Goal: Task Accomplishment & Management: Manage account settings

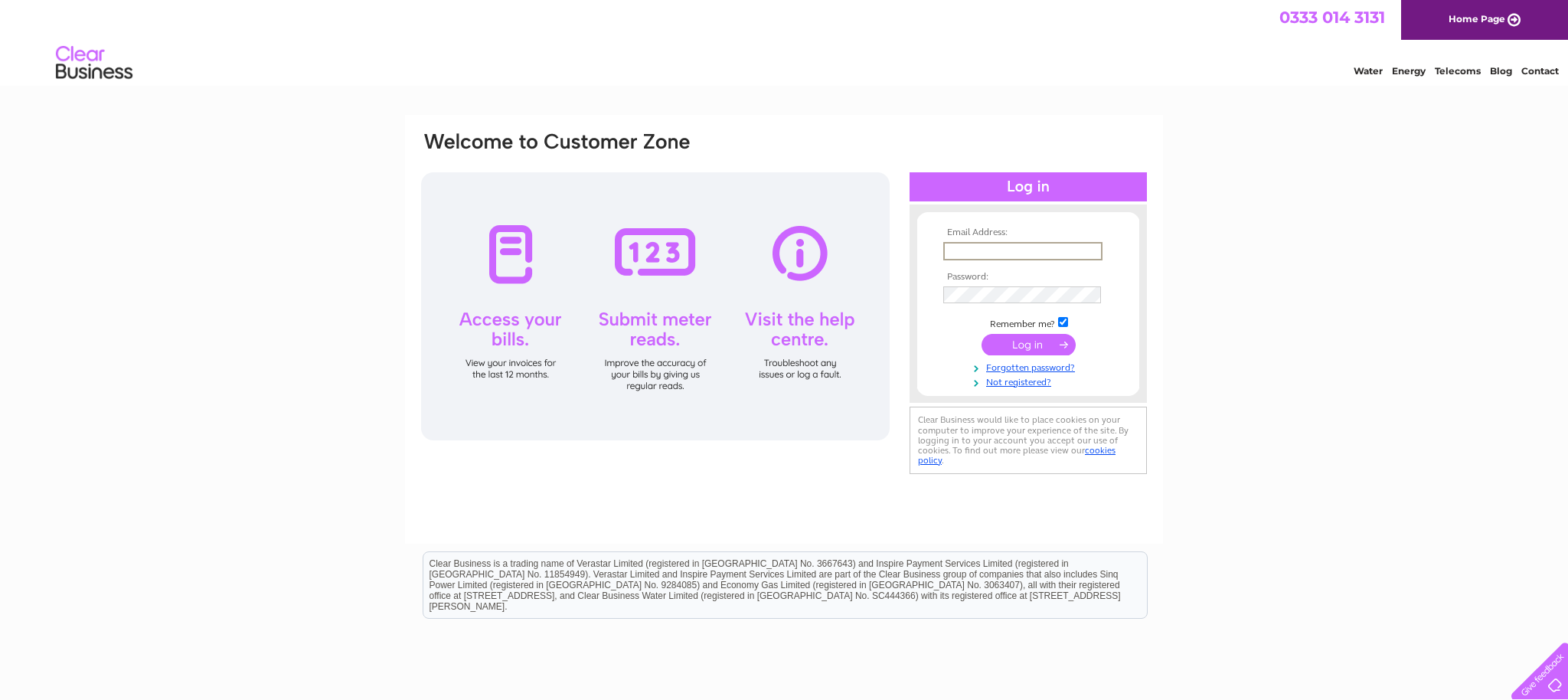
click at [1058, 248] on input "text" at bounding box center [1022, 251] width 159 height 19
type input "hutchison-w-ork@outlook.com"
click at [1192, 306] on div "Email Address: hutchison-w-ork@outlook.com Password:" at bounding box center [784, 460] width 1568 height 690
click at [981, 334] on input "submit" at bounding box center [1028, 345] width 95 height 21
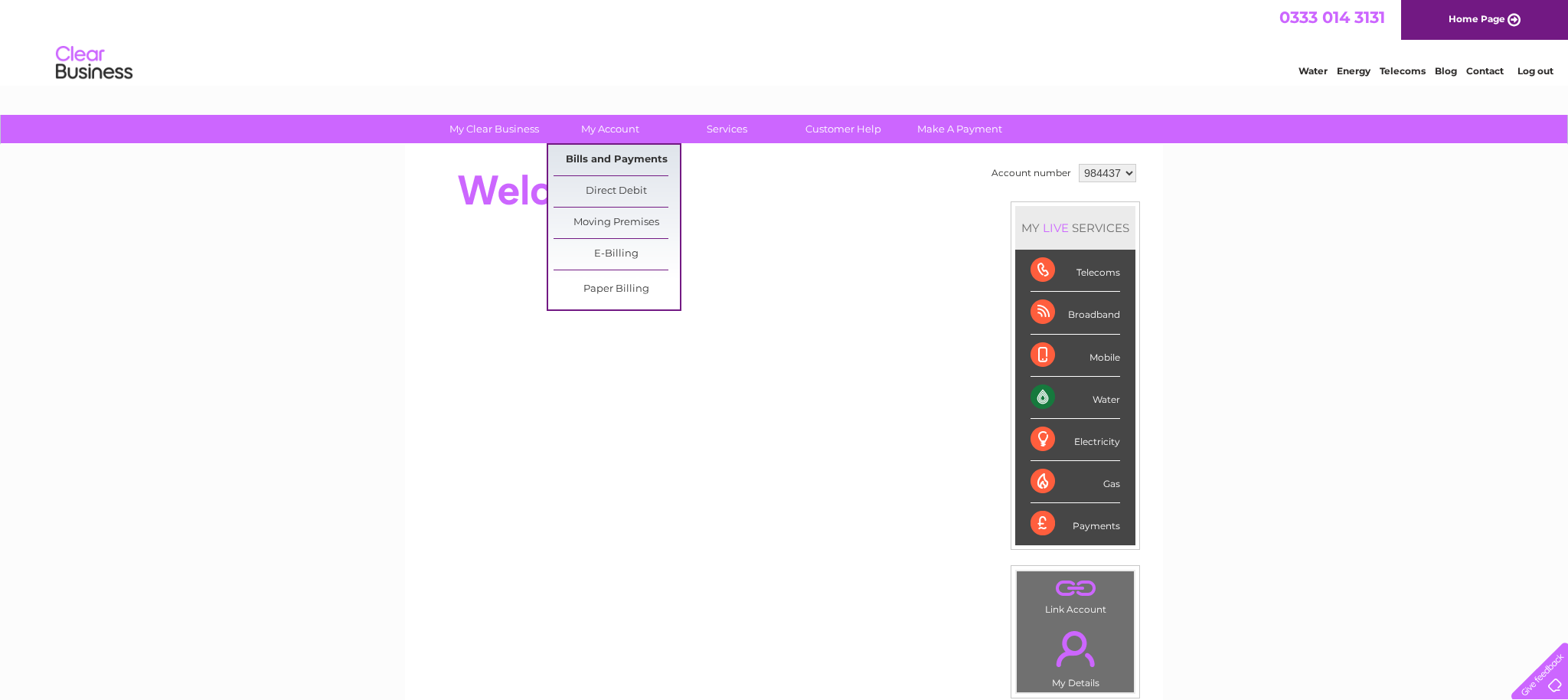
click at [614, 150] on link "Bills and Payments" at bounding box center [616, 161] width 126 height 31
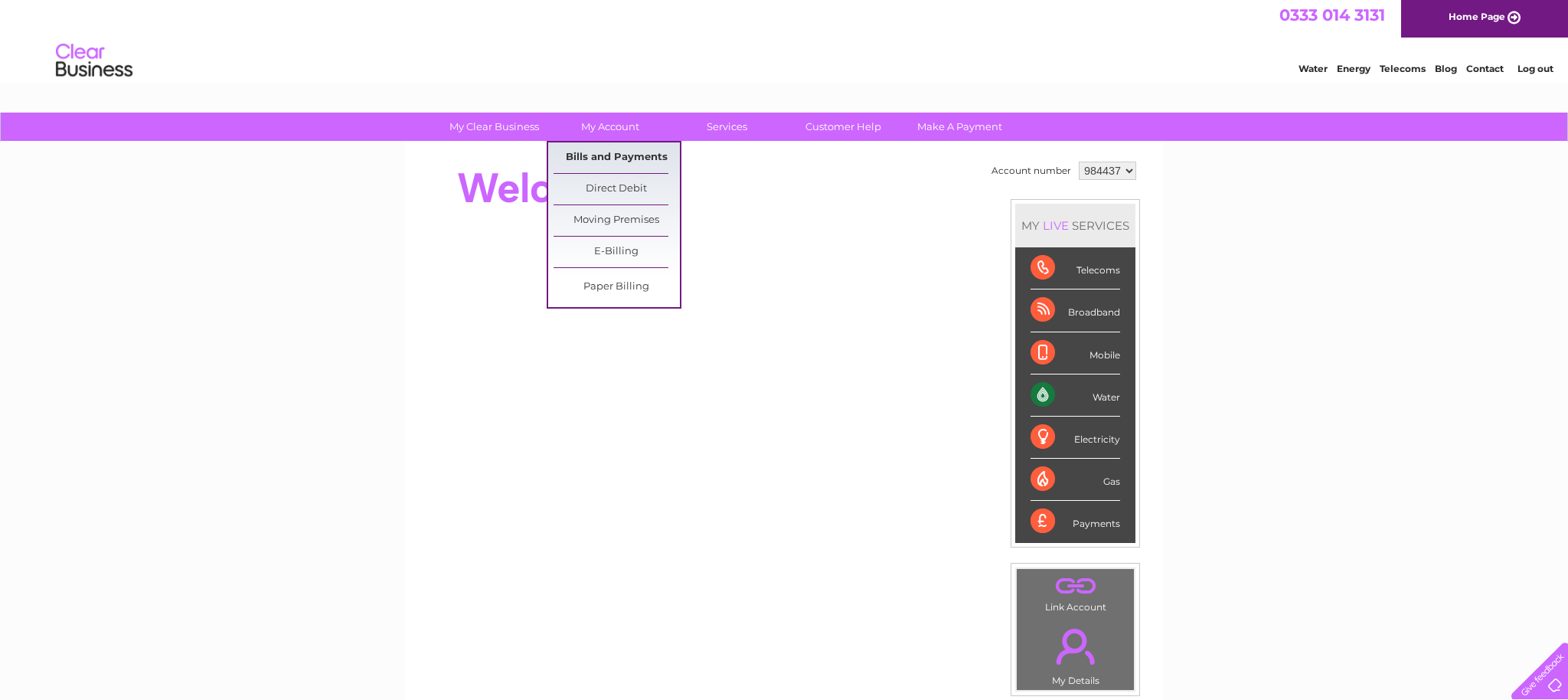
click at [624, 154] on link "Bills and Payments" at bounding box center [616, 158] width 126 height 31
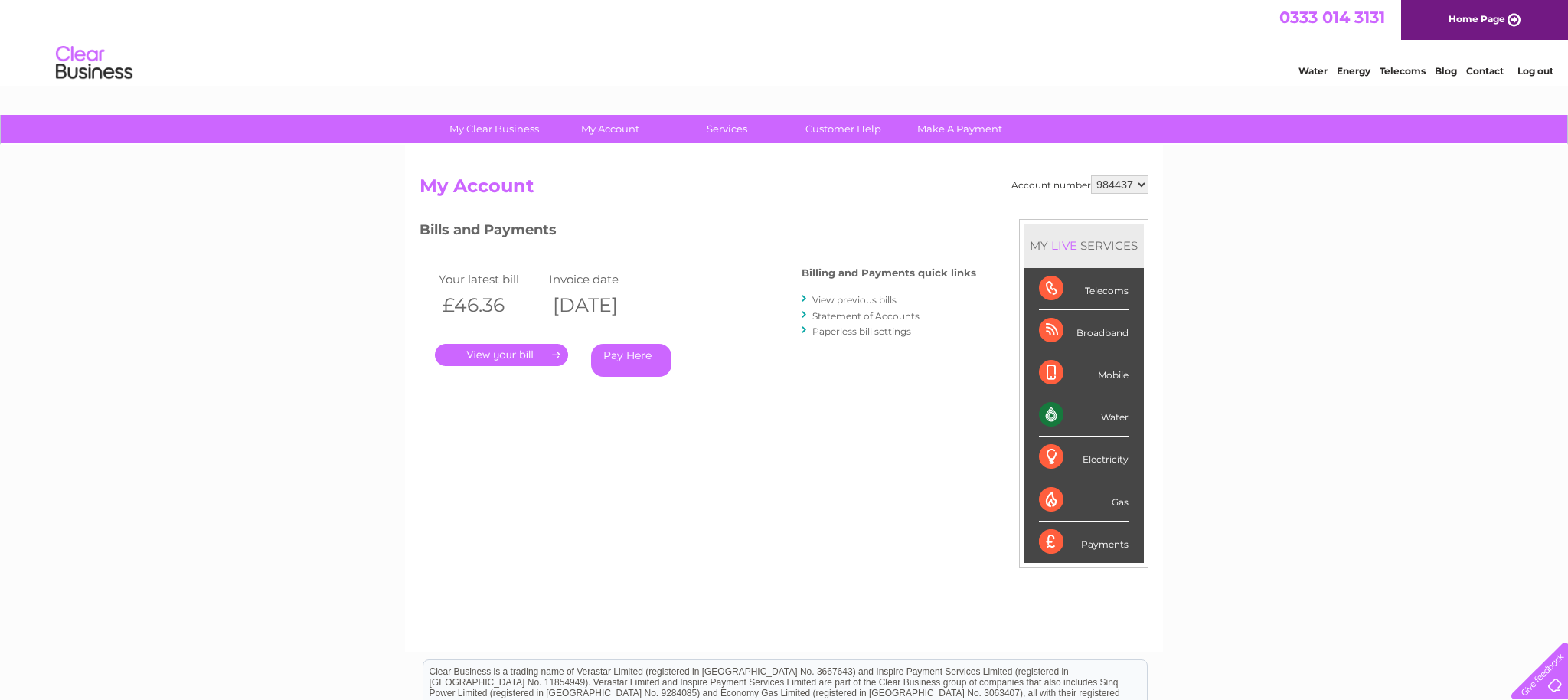
click at [552, 361] on link "." at bounding box center [501, 354] width 133 height 22
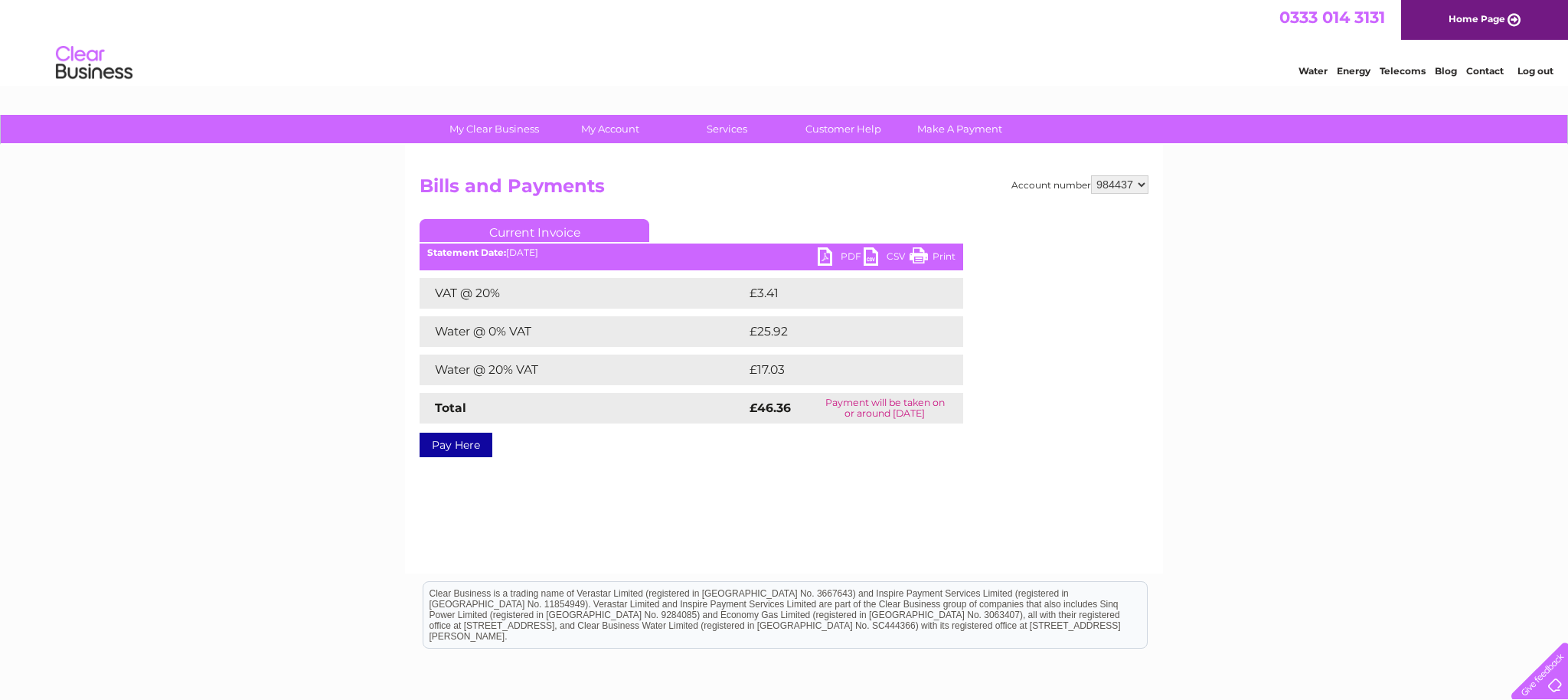
click at [932, 258] on link "Print" at bounding box center [932, 258] width 46 height 22
click at [839, 261] on link "PDF" at bounding box center [840, 258] width 46 height 22
